Goal: Find specific page/section: Find specific page/section

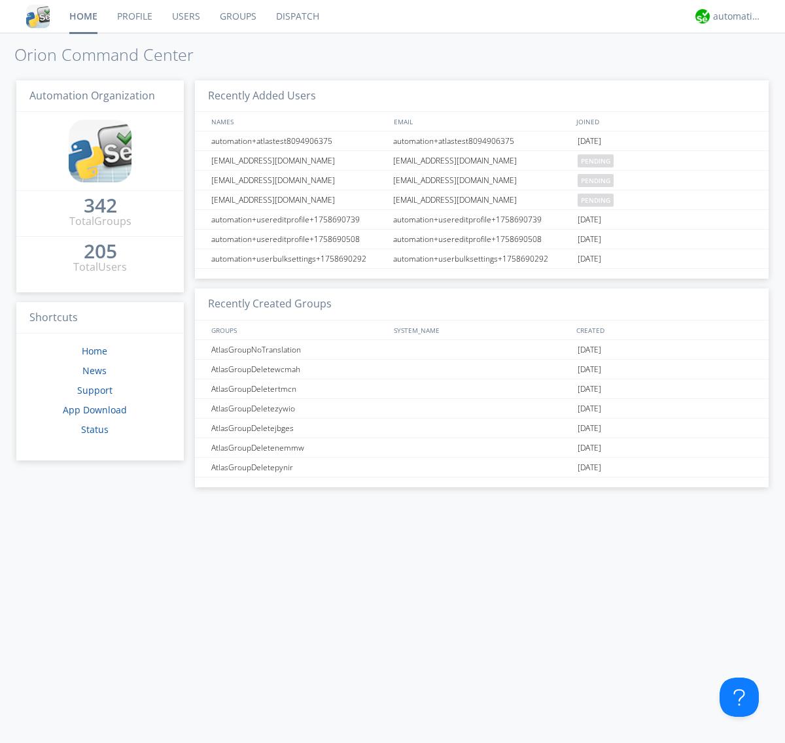
click at [296, 16] on link "Dispatch" at bounding box center [297, 16] width 63 height 33
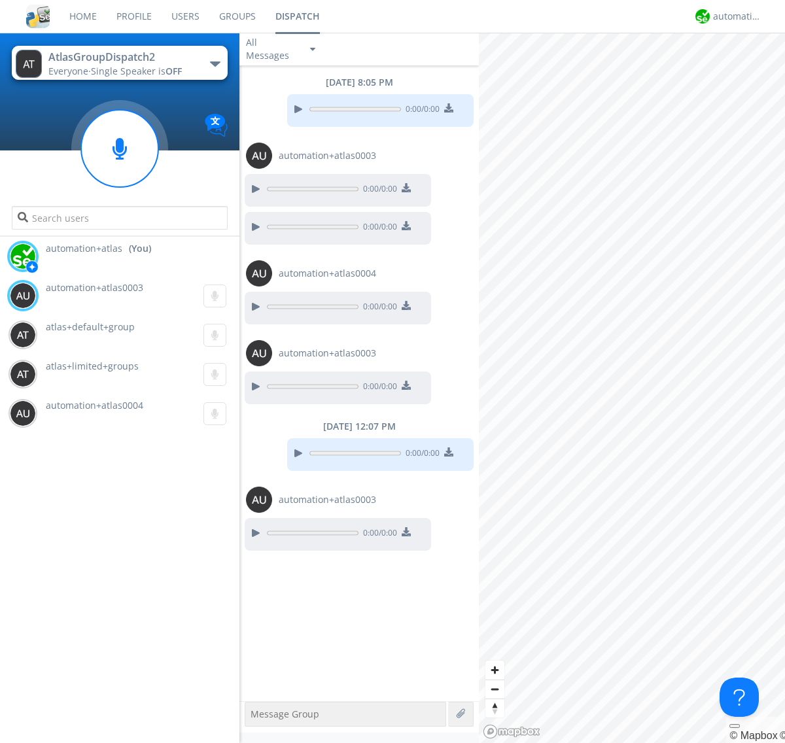
click at [214, 63] on div "button" at bounding box center [215, 63] width 10 height 5
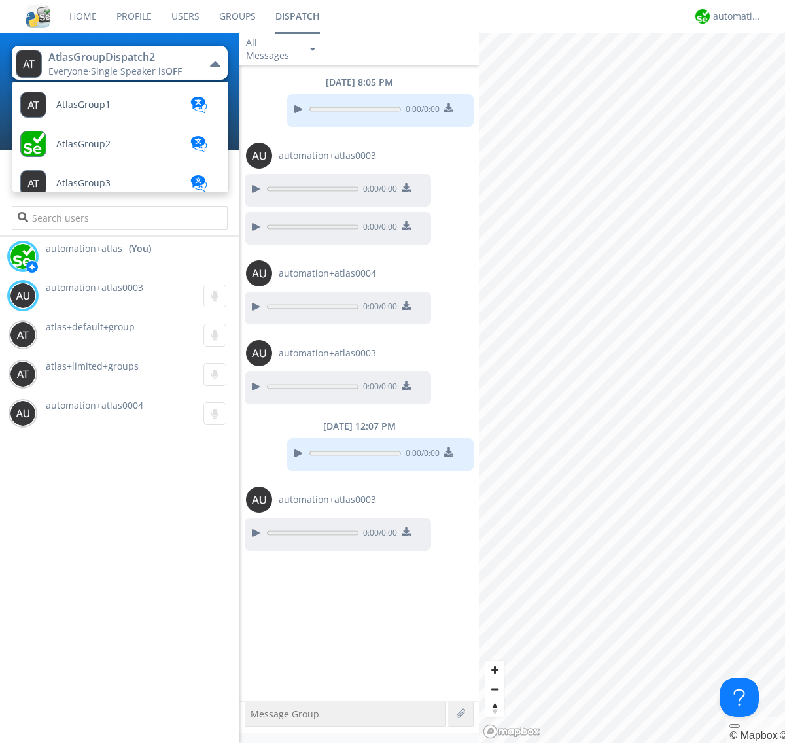
click at [99, 257] on span "AtlasGroupDispatch" at bounding box center [100, 262] width 88 height 10
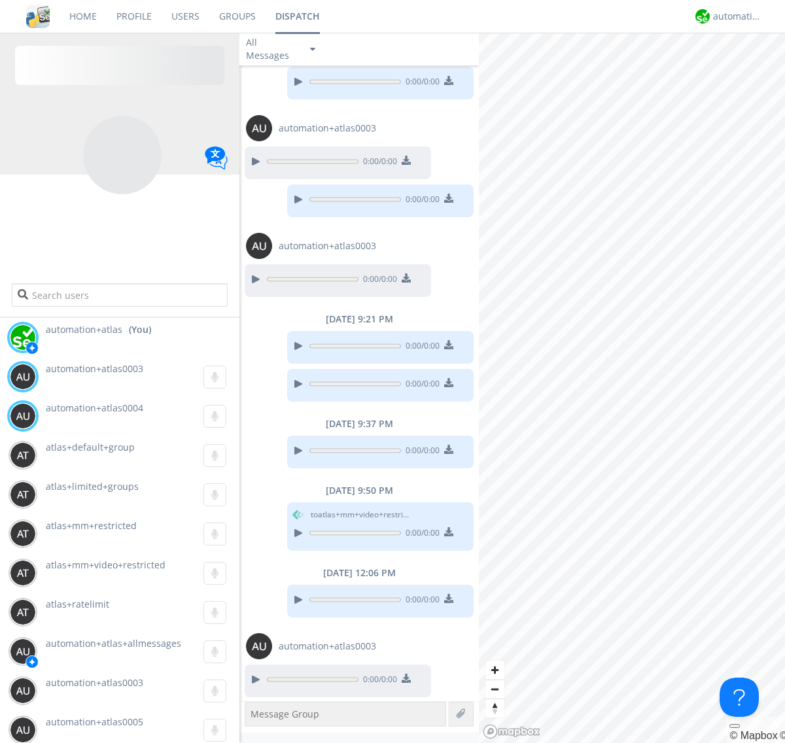
scroll to position [29, 0]
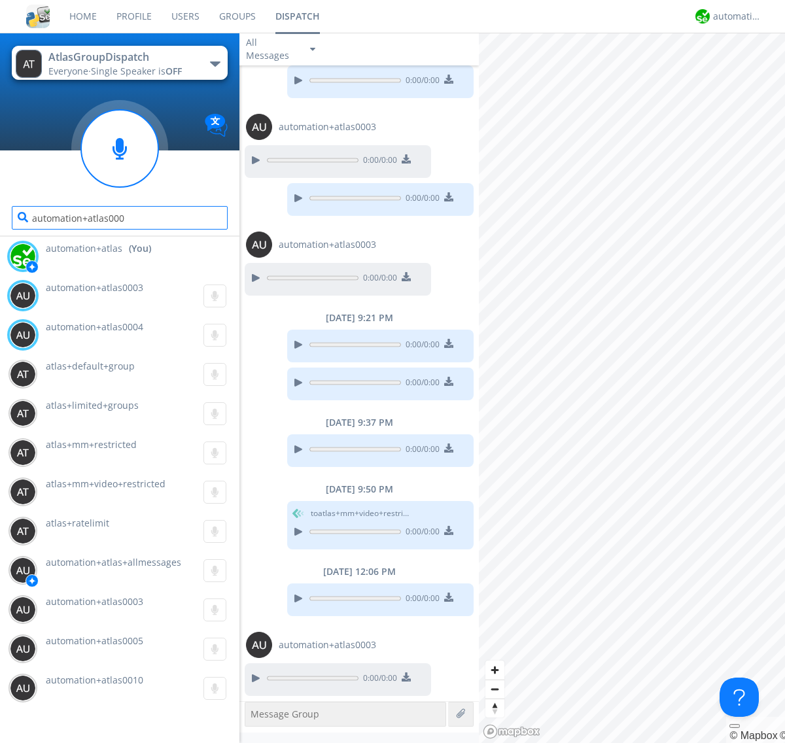
type input "automation+atlas0004"
click at [734, 16] on div "automation+atlas" at bounding box center [737, 16] width 49 height 13
